Goal: Task Accomplishment & Management: Manage account settings

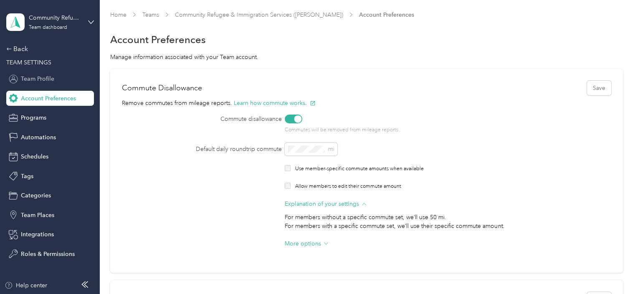
click at [33, 79] on span "Team Profile" at bounding box center [37, 78] width 33 height 9
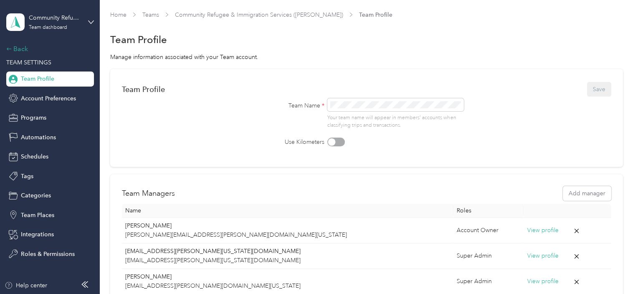
click at [9, 48] on icon at bounding box center [9, 49] width 6 height 6
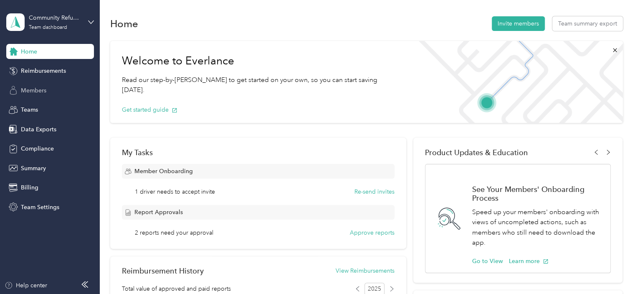
click at [36, 93] on span "Members" at bounding box center [33, 90] width 25 height 9
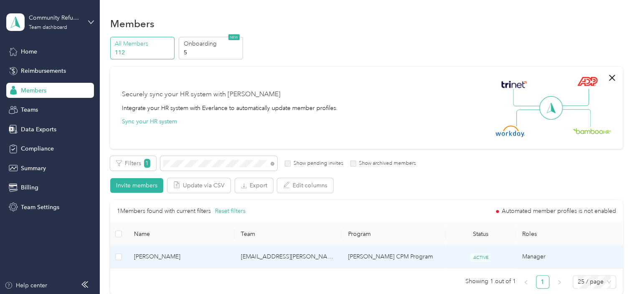
click at [148, 256] on span "[PERSON_NAME]" at bounding box center [181, 256] width 94 height 9
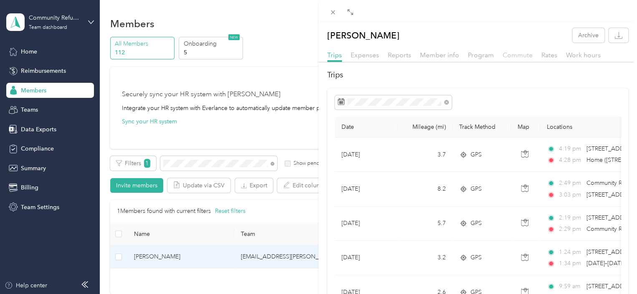
click at [513, 56] on span "Commute" at bounding box center [518, 55] width 30 height 8
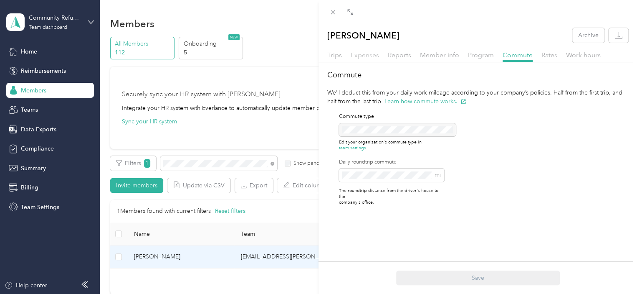
click at [367, 58] on span "Expenses" at bounding box center [365, 55] width 28 height 8
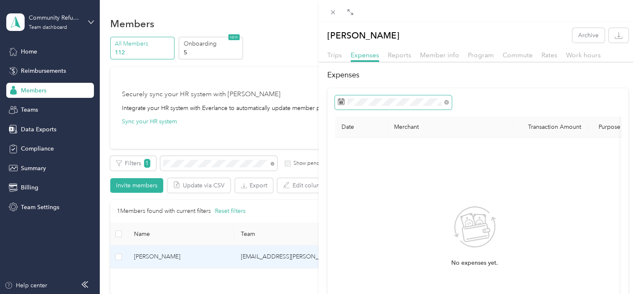
click at [342, 101] on rect at bounding box center [342, 101] width 1 height 1
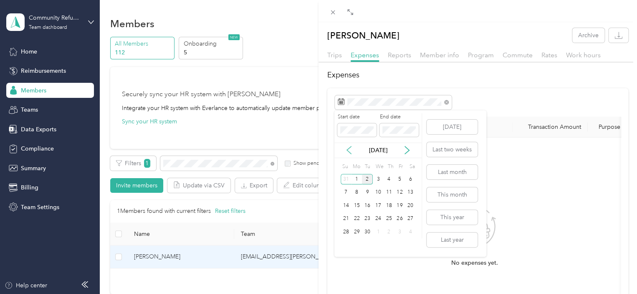
click at [349, 150] on icon at bounding box center [349, 150] width 8 height 8
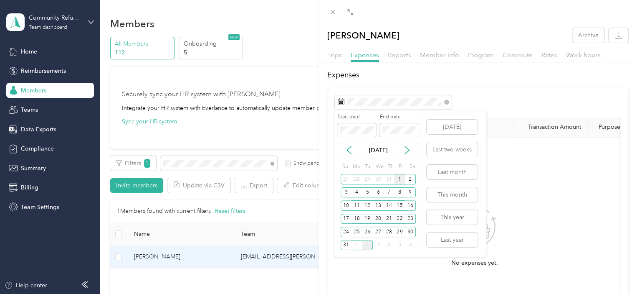
click at [400, 177] on div "1" at bounding box center [399, 179] width 11 height 10
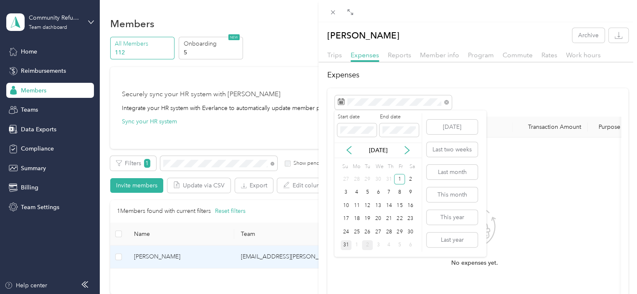
click at [346, 243] on div "31" at bounding box center [346, 245] width 11 height 10
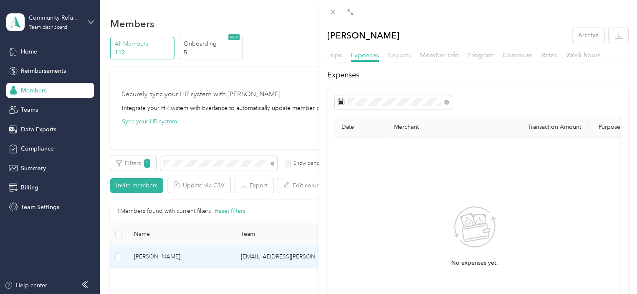
click at [396, 54] on span "Reports" at bounding box center [399, 55] width 23 height 8
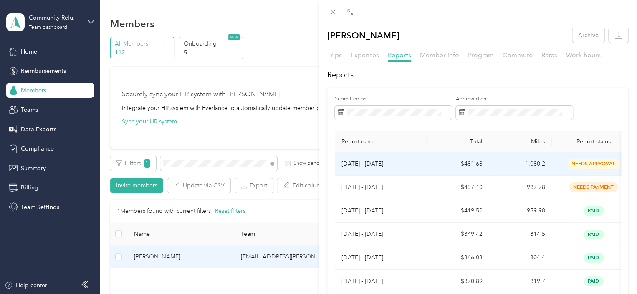
click at [371, 160] on p "[DATE] - [DATE]" at bounding box center [381, 163] width 78 height 9
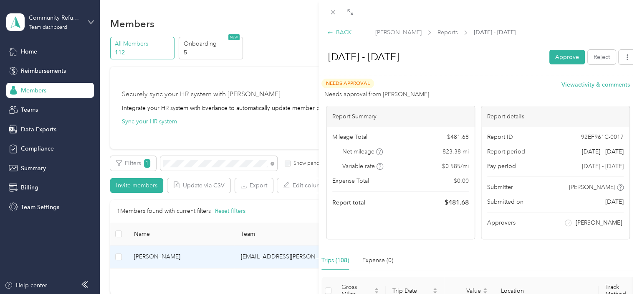
click at [335, 31] on div "BACK" at bounding box center [339, 32] width 25 height 9
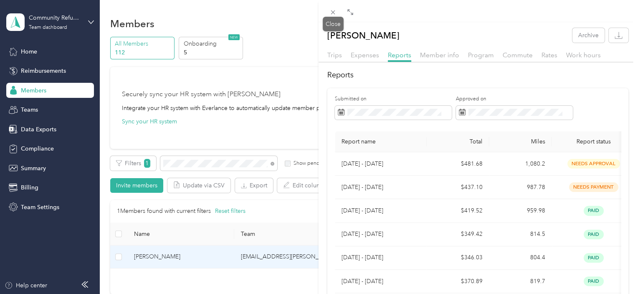
click at [327, 13] on span at bounding box center [333, 12] width 12 height 12
